Goal: Transaction & Acquisition: Purchase product/service

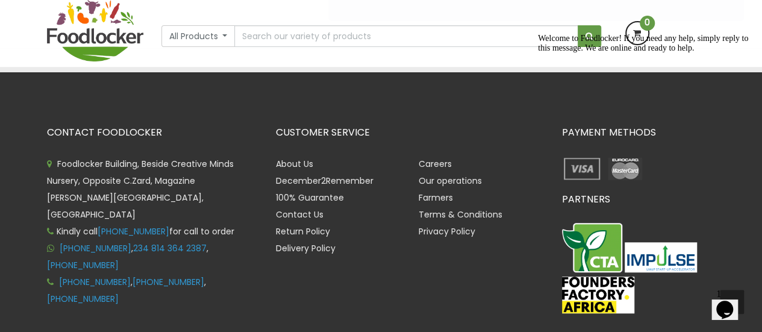
scroll to position [295, 0]
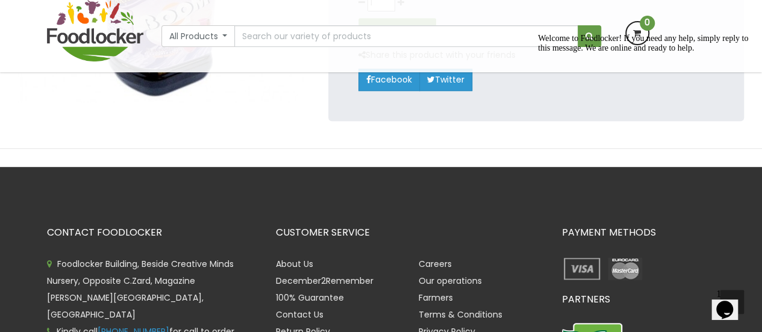
click at [538, 34] on icon "Chat attention grabber" at bounding box center [538, 34] width 0 height 0
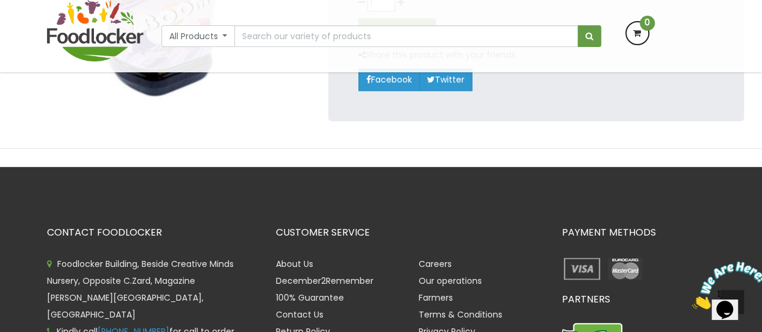
click at [692, 301] on icon "Close" at bounding box center [692, 306] width 0 height 10
click at [731, 304] on icon "Chat widget" at bounding box center [724, 310] width 17 height 18
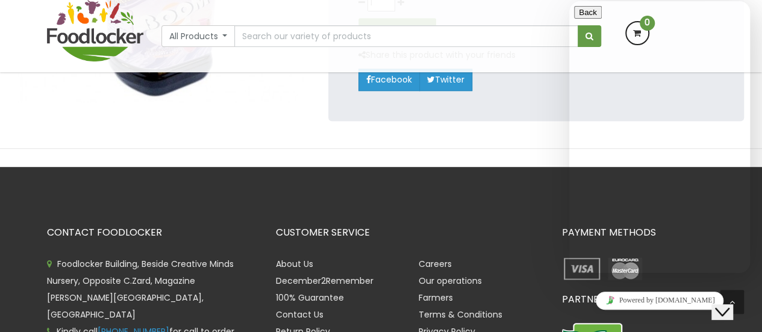
click at [729, 305] on icon "Close Chat This icon closes the chat window." at bounding box center [722, 312] width 14 height 14
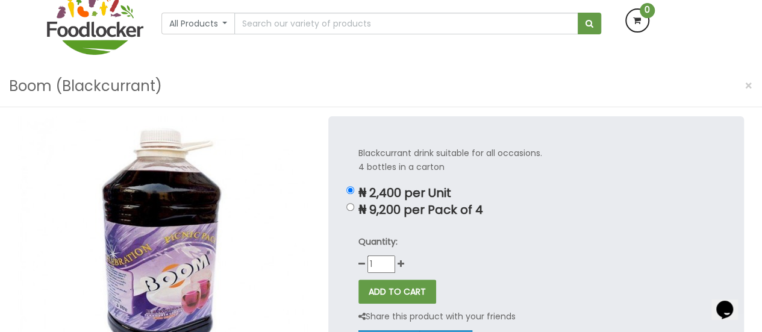
scroll to position [0, 0]
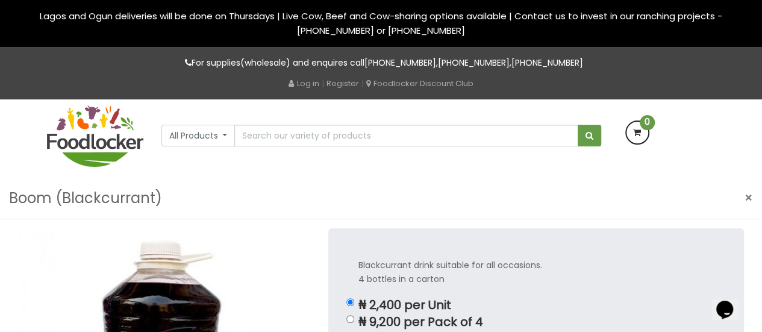
click at [749, 198] on span "×" at bounding box center [748, 197] width 8 height 17
